Goal: Complete application form: Complete application form

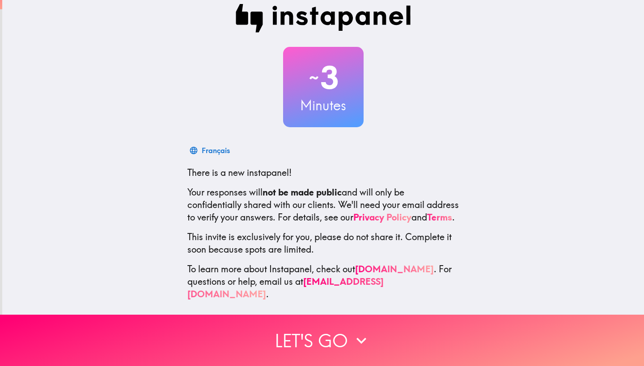
scroll to position [17, 0]
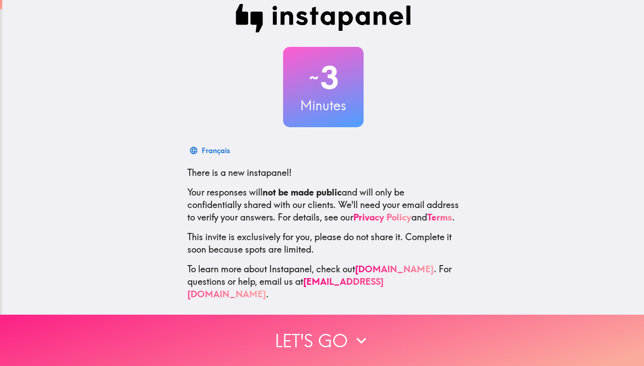
click at [295, 327] on button "Let's go" at bounding box center [322, 340] width 644 height 51
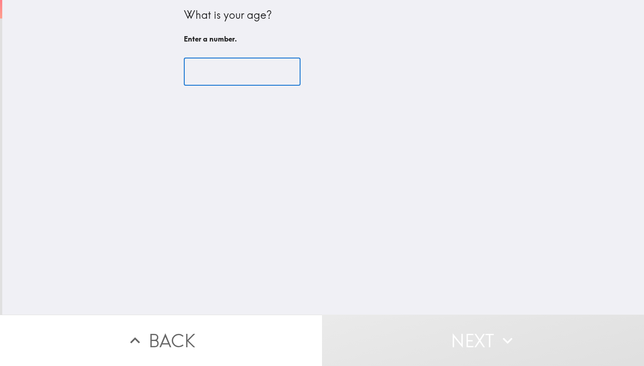
click at [244, 73] on input "number" at bounding box center [242, 72] width 117 height 28
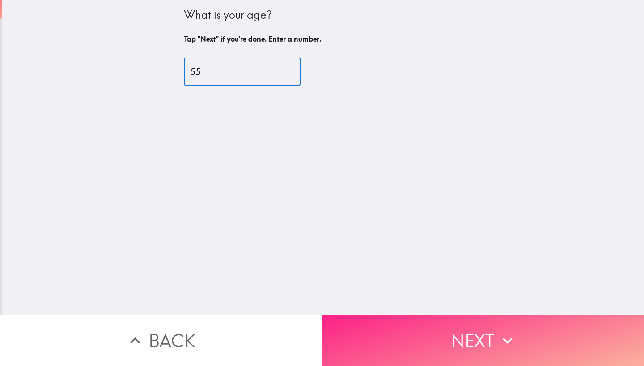
type input "55"
click at [431, 331] on button "Next" at bounding box center [483, 340] width 322 height 51
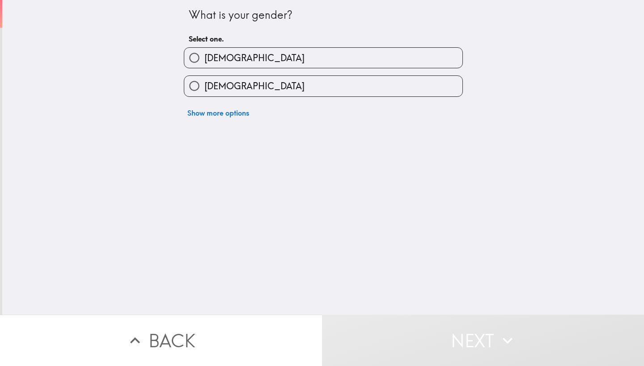
click at [222, 59] on label "[DEMOGRAPHIC_DATA]" at bounding box center [323, 58] width 278 height 20
click at [204, 59] on input "[DEMOGRAPHIC_DATA]" at bounding box center [194, 58] width 20 height 20
radio input "true"
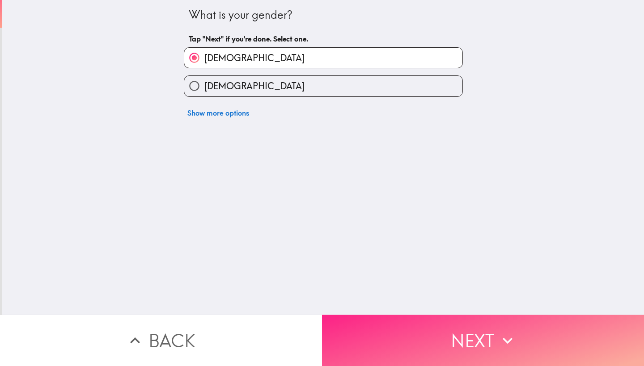
click at [391, 336] on button "Next" at bounding box center [483, 340] width 322 height 51
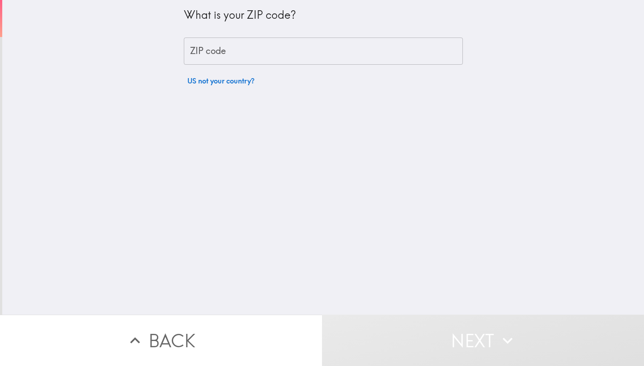
click at [284, 52] on input "ZIP code" at bounding box center [323, 52] width 279 height 28
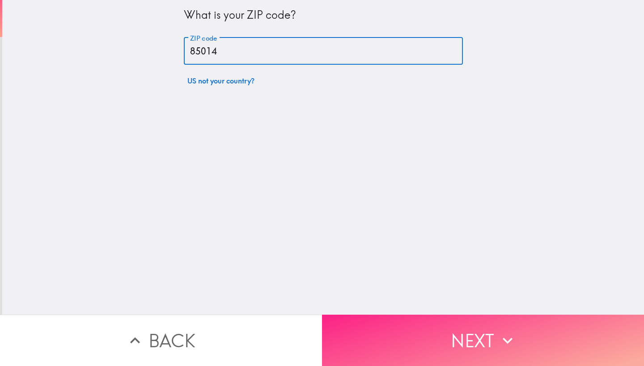
type input "85014"
click at [427, 347] on button "Next" at bounding box center [483, 340] width 322 height 51
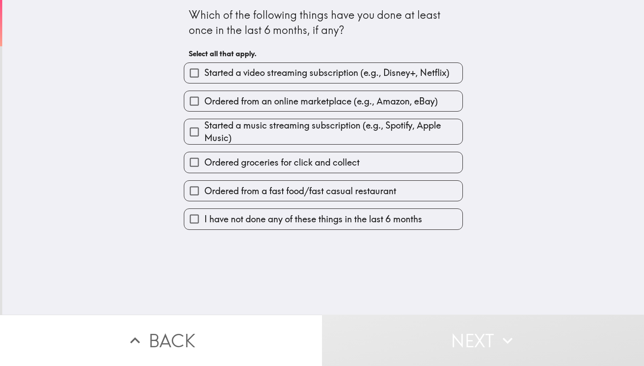
click at [187, 104] on input "Ordered from an online marketplace (e.g., Amazon, eBay)" at bounding box center [194, 101] width 20 height 20
checkbox input "true"
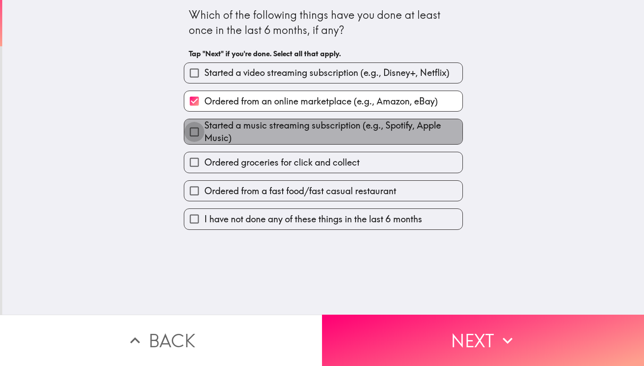
click at [191, 133] on input "Started a music streaming subscription (e.g., Spotify, Apple Music)" at bounding box center [194, 132] width 20 height 20
checkbox input "true"
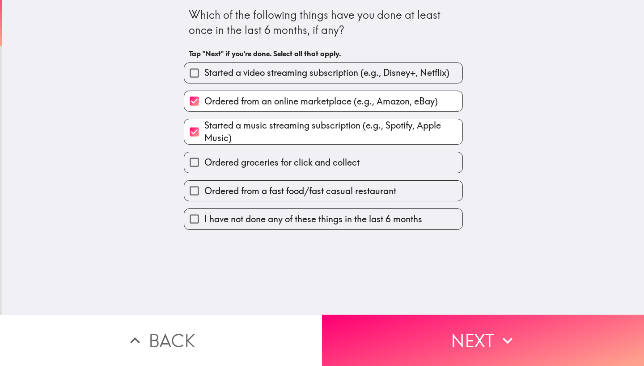
click at [190, 192] on input "Ordered from a fast food/fast casual restaurant" at bounding box center [194, 191] width 20 height 20
checkbox input "true"
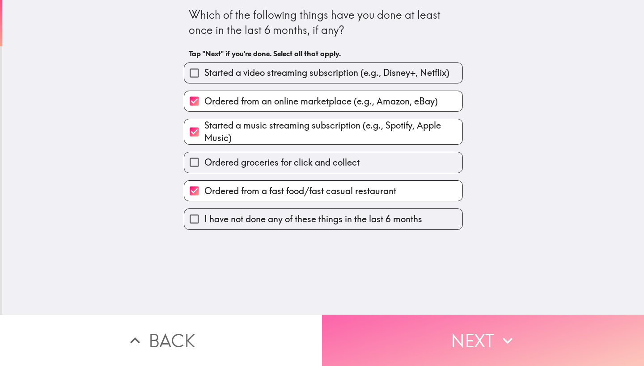
click at [370, 320] on button "Next" at bounding box center [483, 340] width 322 height 51
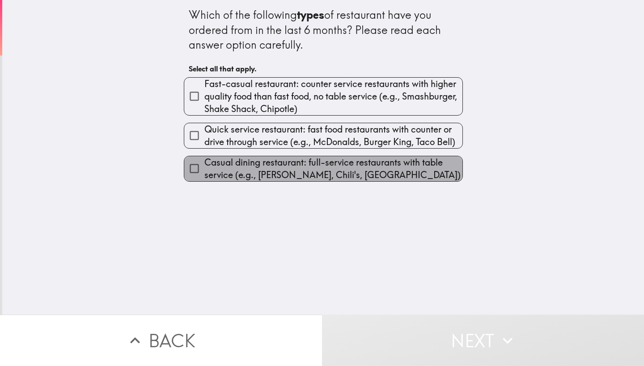
click at [293, 173] on span "Casual dining restaurant: full-service restaurants with table service (e.g., [P…" at bounding box center [333, 168] width 258 height 25
click at [204, 173] on input "Casual dining restaurant: full-service restaurants with table service (e.g., [P…" at bounding box center [194, 169] width 20 height 20
checkbox input "true"
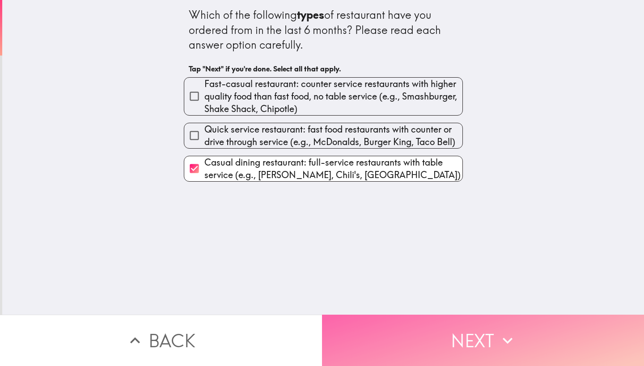
click at [425, 341] on button "Next" at bounding box center [483, 340] width 322 height 51
